Goal: Information Seeking & Learning: Check status

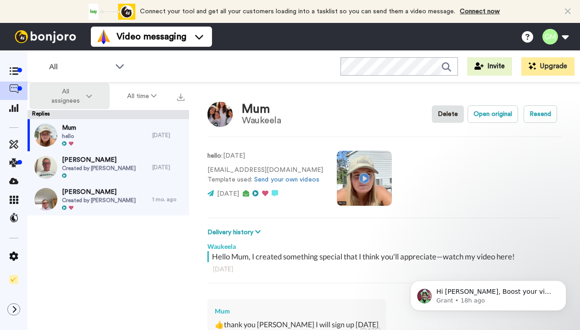
click at [87, 96] on icon at bounding box center [89, 96] width 6 height 6
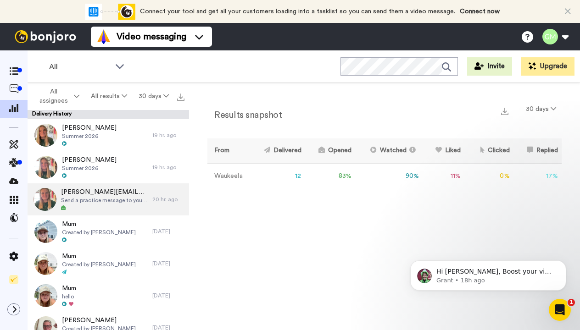
click at [109, 206] on div at bounding box center [104, 208] width 87 height 6
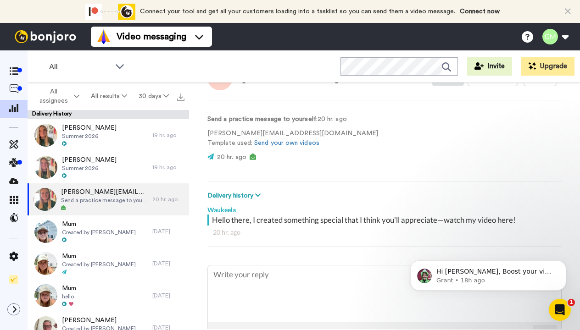
scroll to position [36, 0]
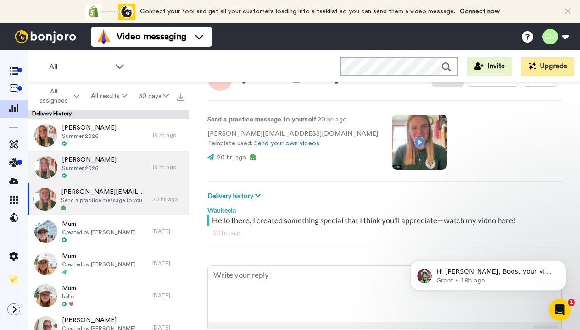
click at [133, 168] on div "Celeste Trahan Summer 2026" at bounding box center [90, 167] width 125 height 32
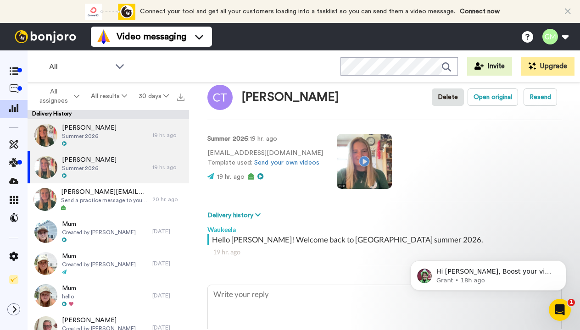
click at [111, 145] on div "Katie Shetty Summer 2026" at bounding box center [90, 135] width 125 height 32
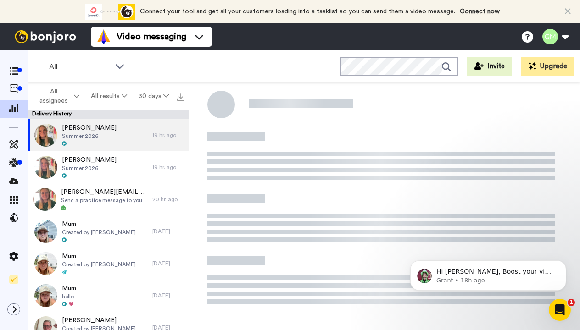
type textarea "x"
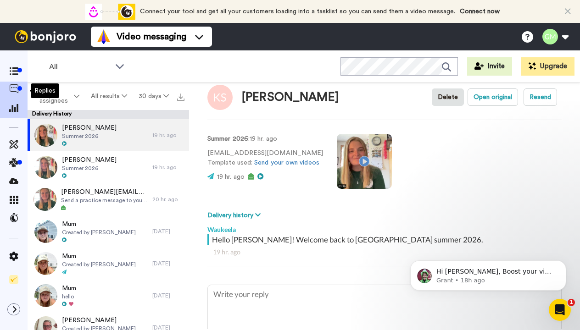
click at [20, 91] on span at bounding box center [14, 90] width 28 height 9
